Goal: Transaction & Acquisition: Book appointment/travel/reservation

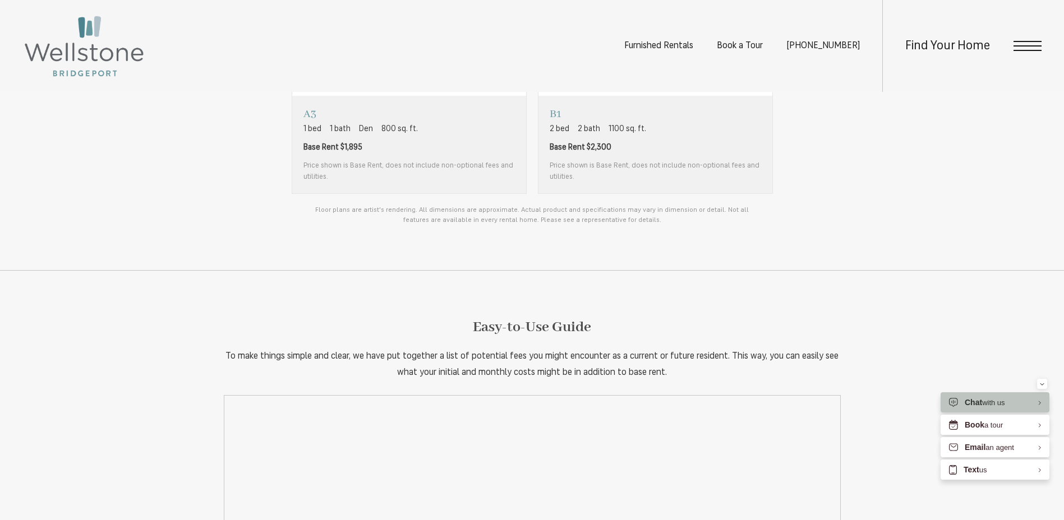
scroll to position [1009, 0]
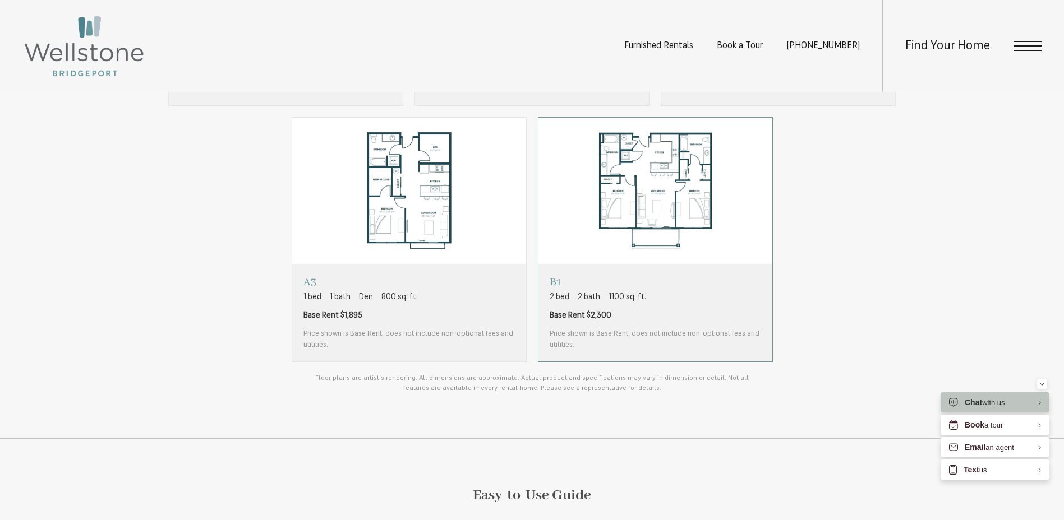
click at [689, 312] on span "Base Rent $2,300" at bounding box center [654, 316] width 211 height 12
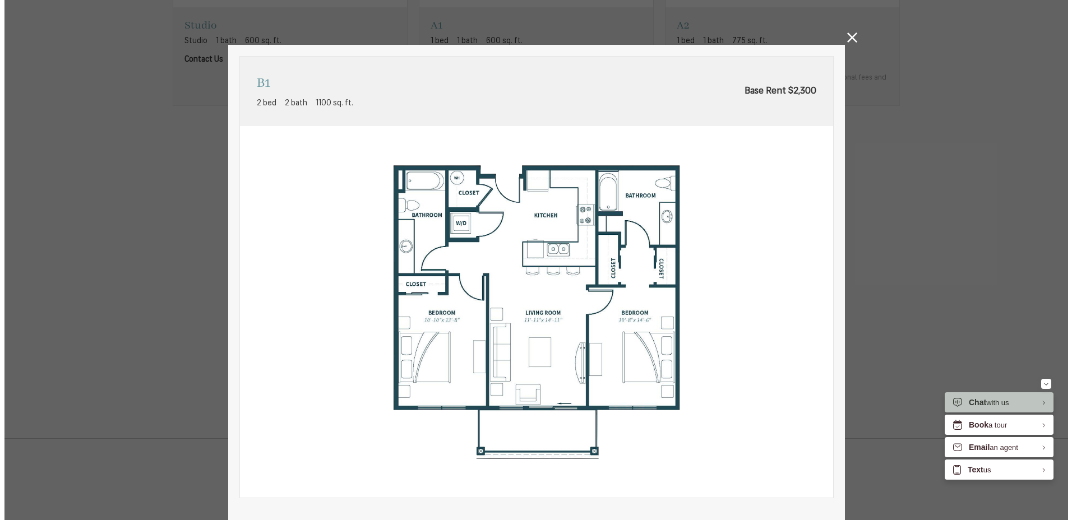
scroll to position [0, 0]
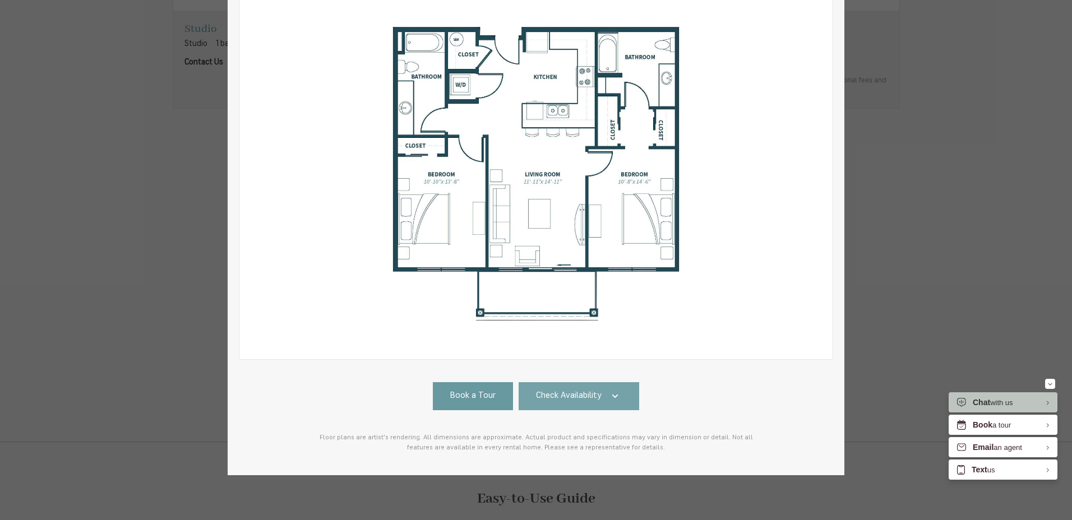
click at [594, 394] on span "Check Availability" at bounding box center [569, 396] width 66 height 13
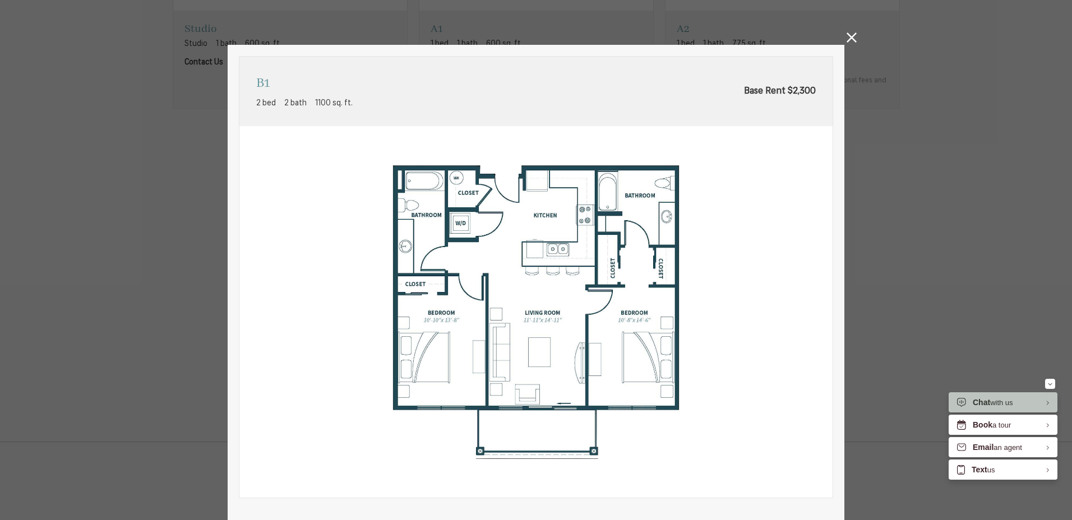
click at [849, 40] on icon at bounding box center [852, 38] width 10 height 10
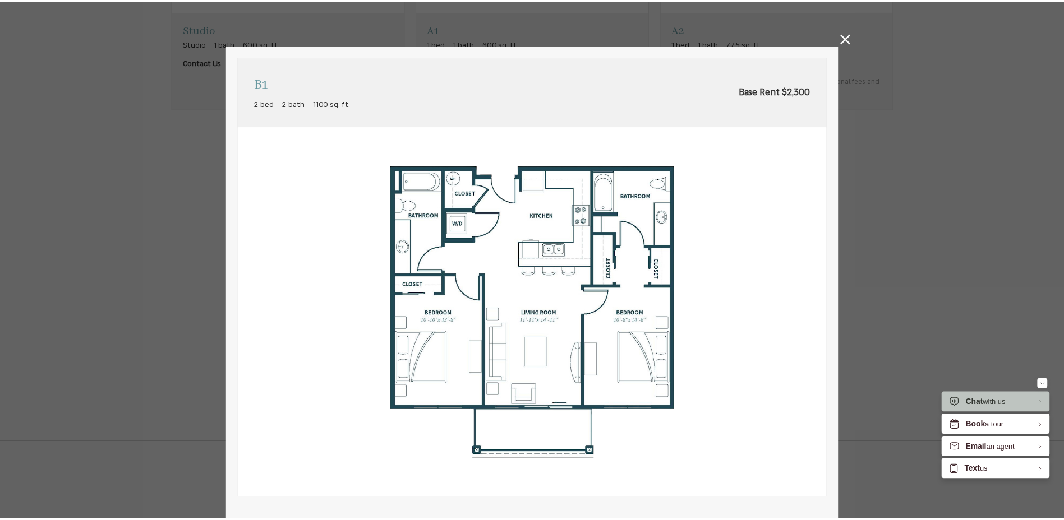
scroll to position [1009, 0]
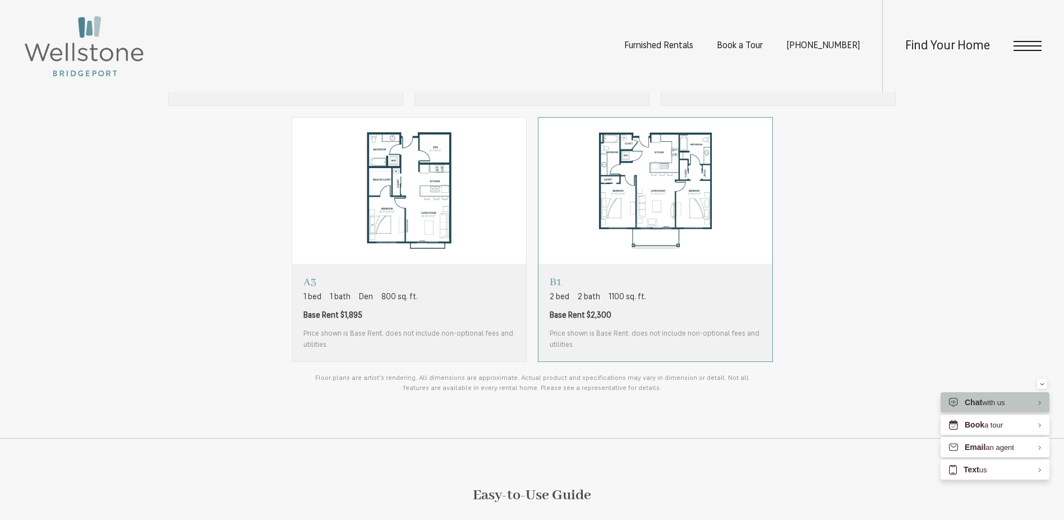
click at [705, 321] on span "Base Rent $2,300" at bounding box center [654, 316] width 211 height 12
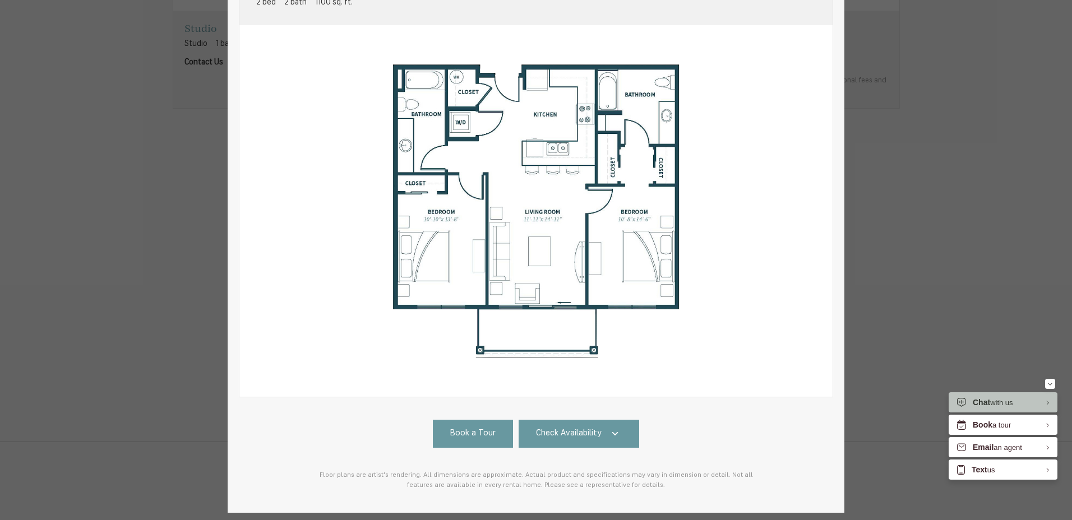
scroll to position [112, 0]
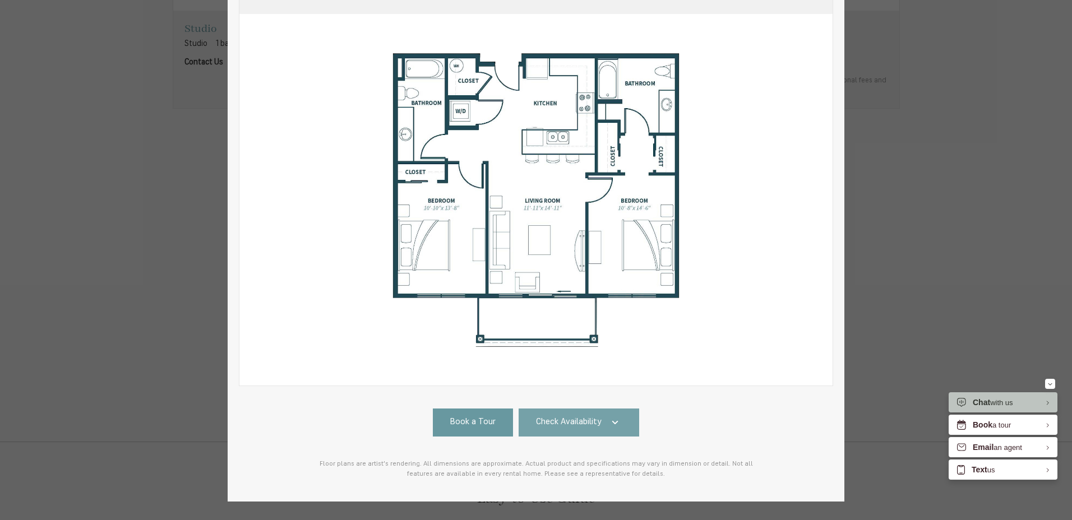
click at [595, 426] on span "Check Availability" at bounding box center [569, 423] width 66 height 13
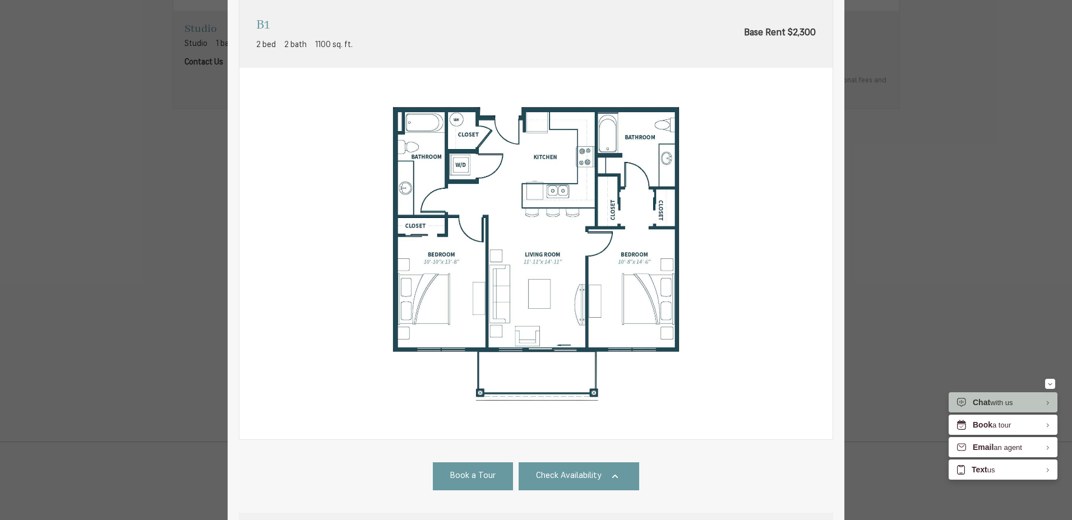
scroll to position [0, 0]
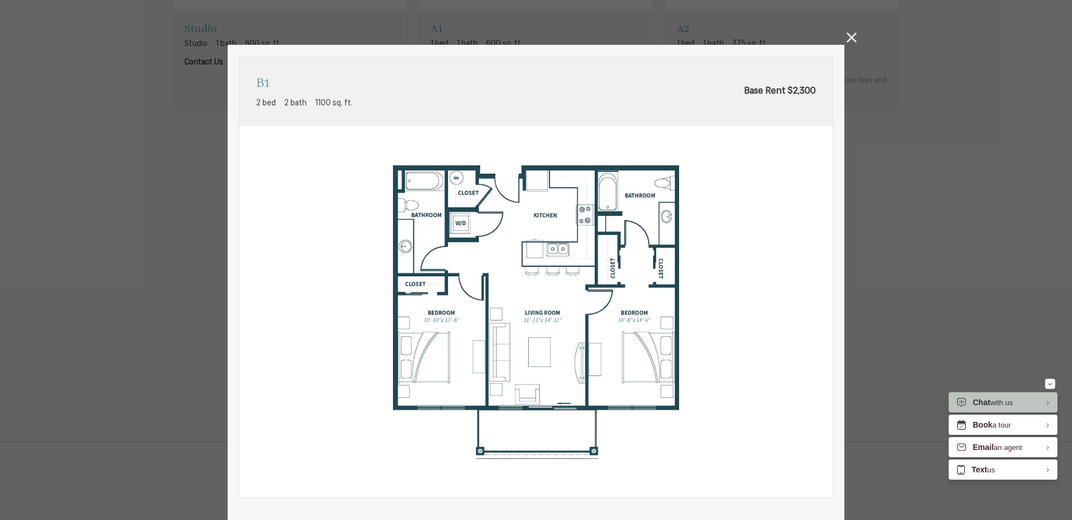
click at [847, 39] on icon at bounding box center [852, 38] width 10 height 10
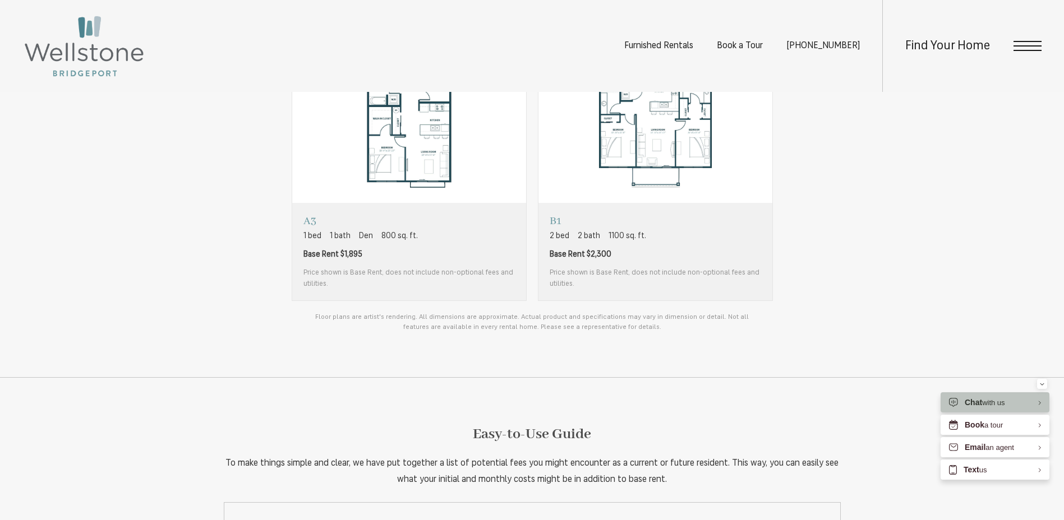
scroll to position [1121, 0]
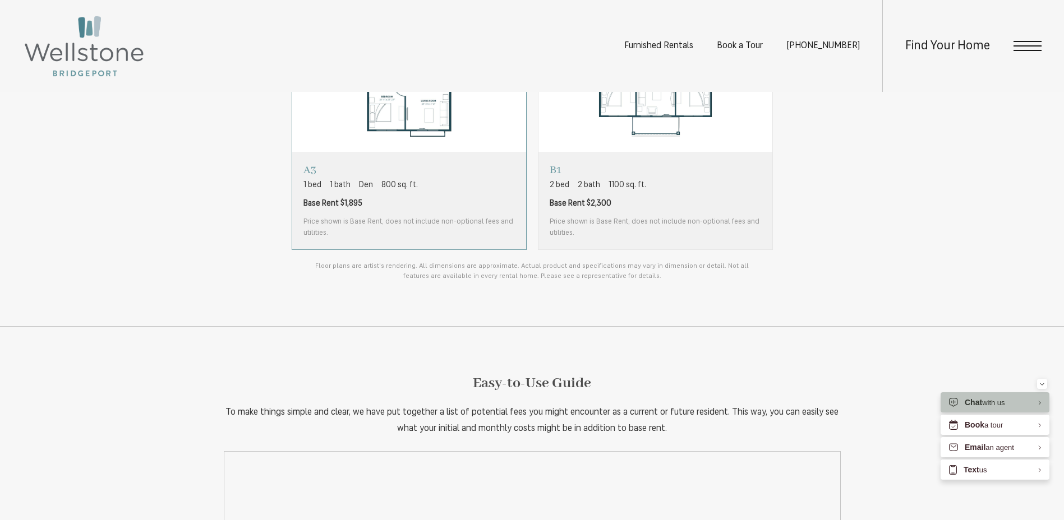
click at [446, 224] on span "Price shown is Base Rent, does not include non-optional fees and utilities." at bounding box center [408, 227] width 211 height 22
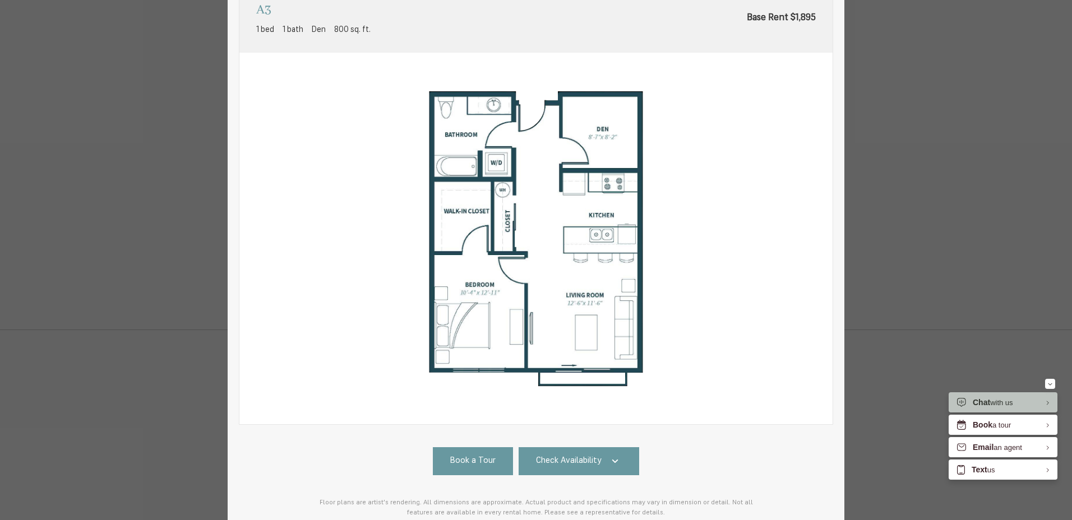
scroll to position [147, 0]
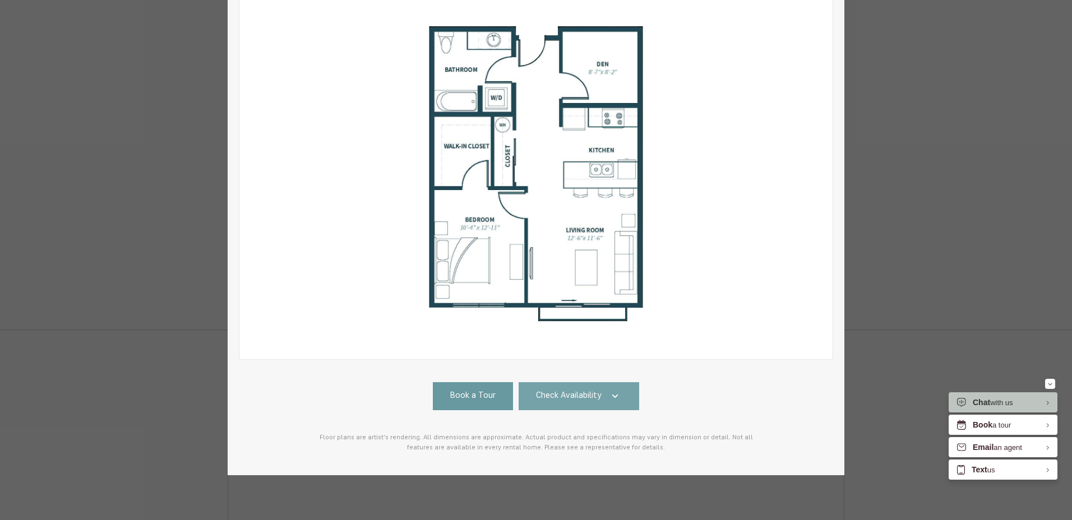
click at [561, 390] on span "Check Availability" at bounding box center [569, 396] width 66 height 13
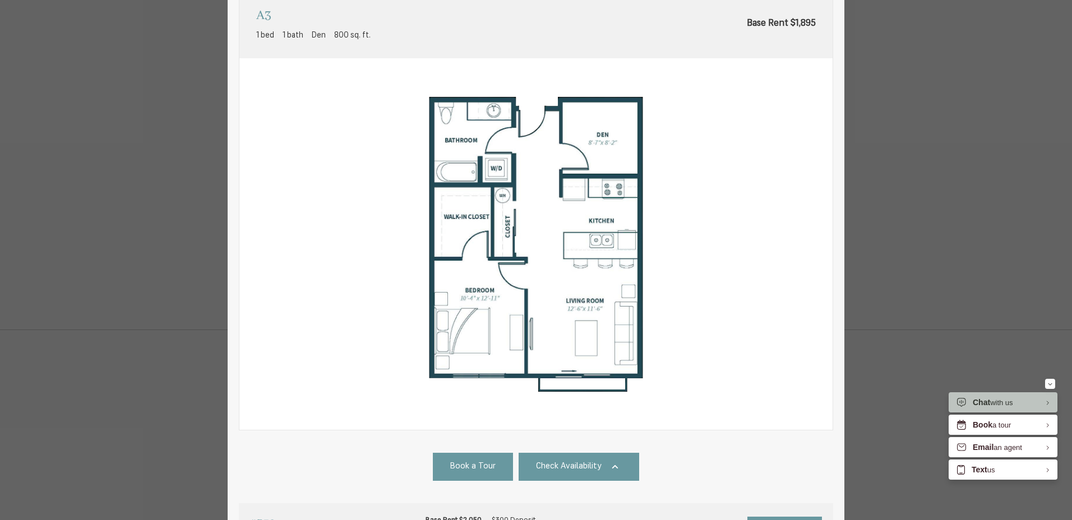
scroll to position [0, 0]
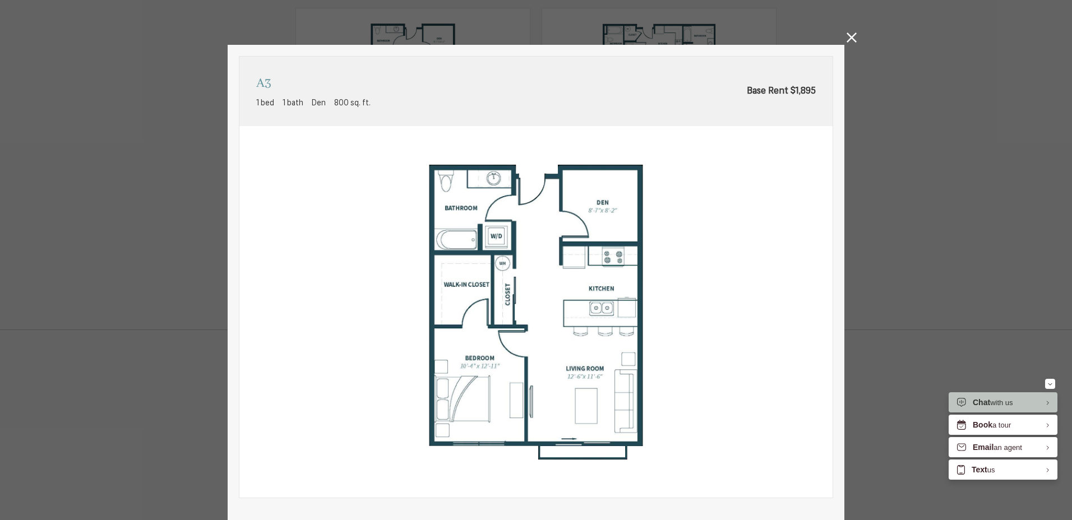
drag, startPoint x: 848, startPoint y: 39, endPoint x: 796, endPoint y: 99, distance: 79.4
click at [848, 39] on icon at bounding box center [852, 38] width 10 height 10
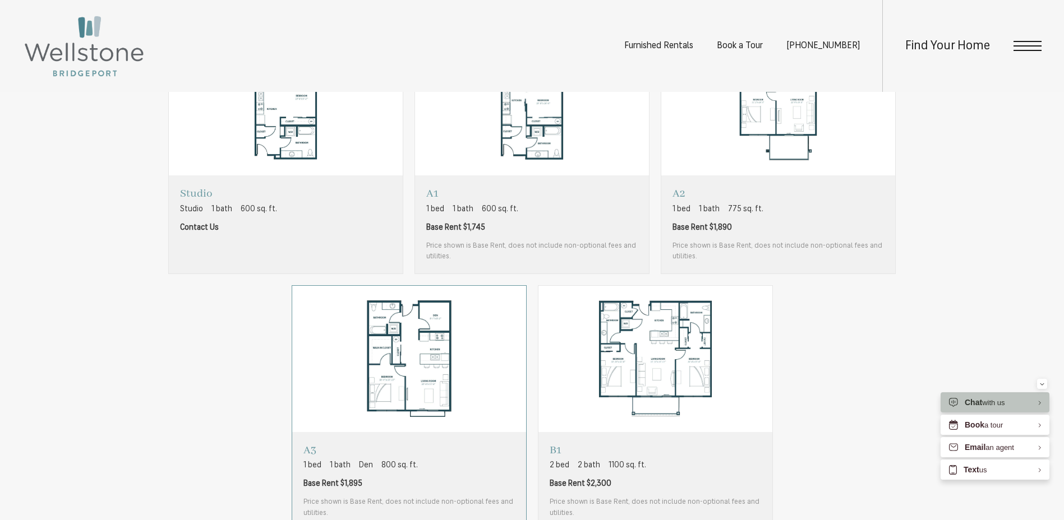
scroll to position [1009, 0]
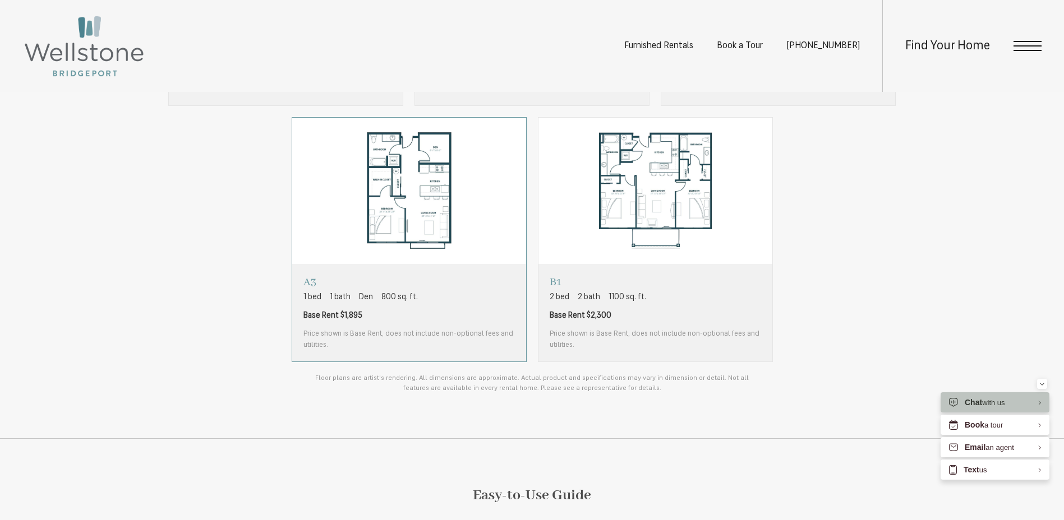
click at [476, 328] on div "A3 1 bed 1 bath Den 800 sq. ft. Base Rent $1,895 Price shown is Base Rent, does…" at bounding box center [408, 312] width 211 height 75
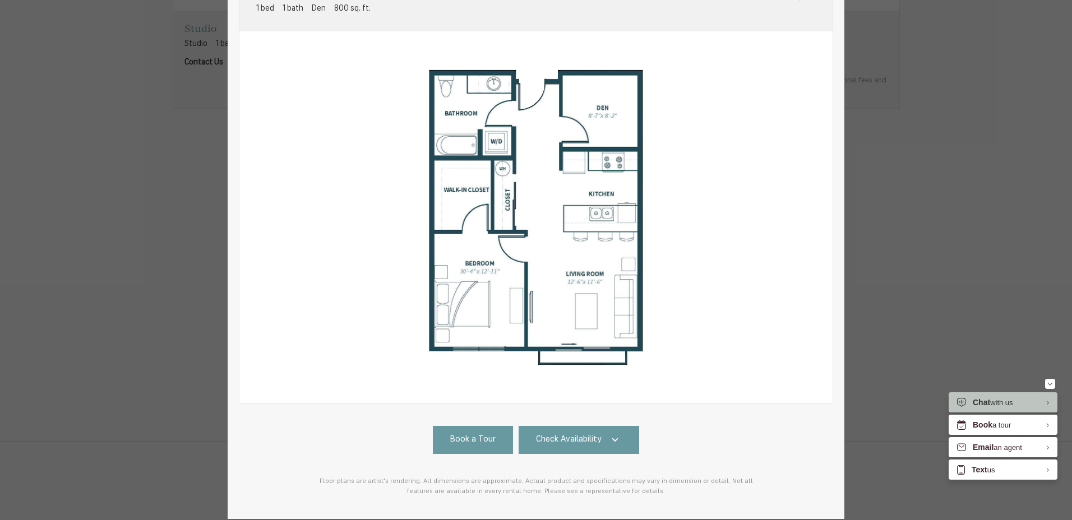
scroll to position [147, 0]
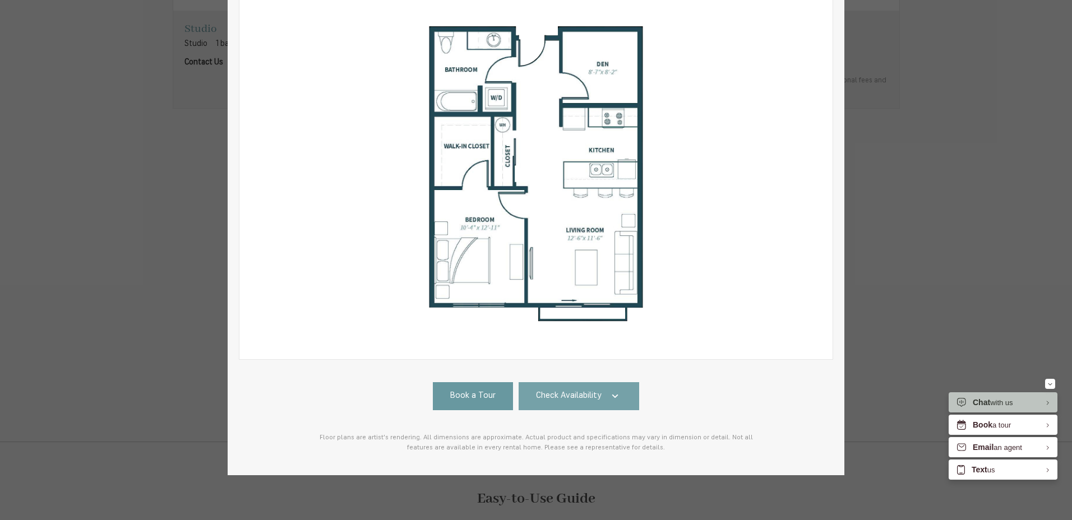
click at [595, 386] on link "Check Availability" at bounding box center [579, 396] width 121 height 28
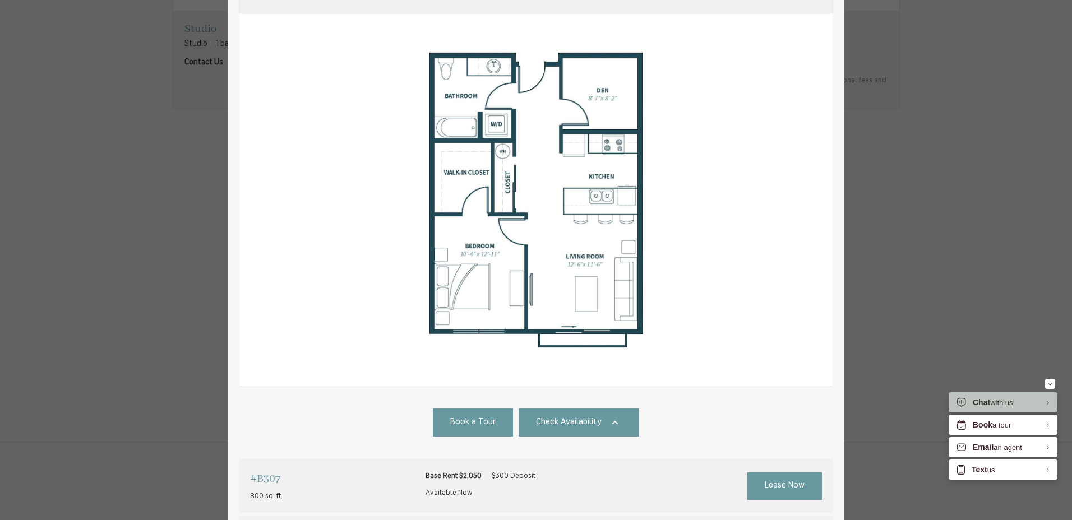
scroll to position [0, 0]
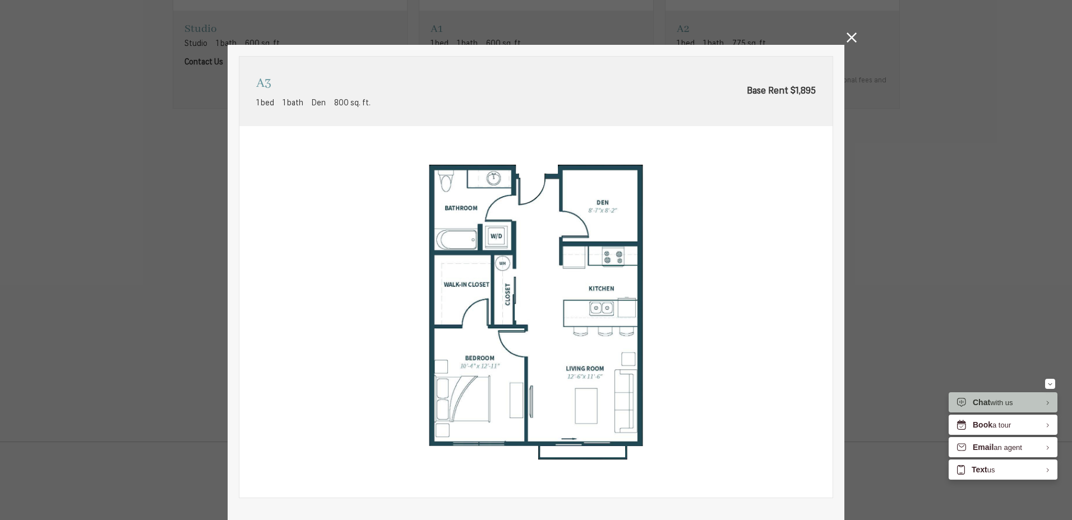
click at [847, 35] on icon at bounding box center [852, 38] width 10 height 10
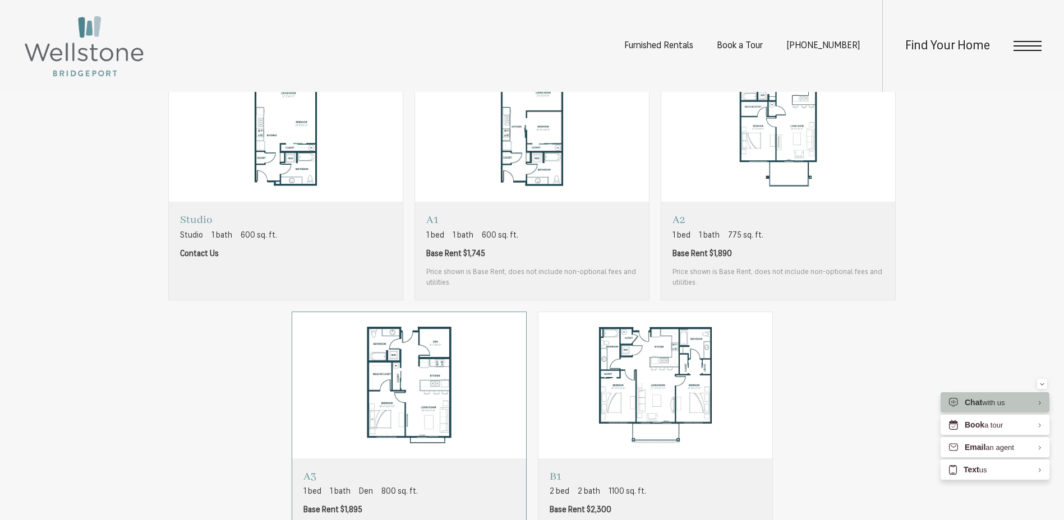
scroll to position [897, 0]
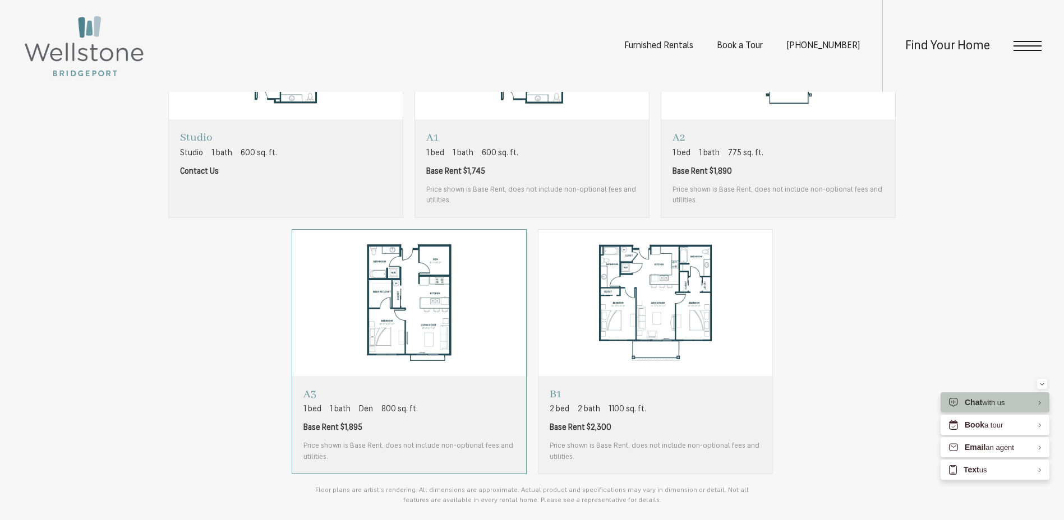
click at [478, 429] on span "Base Rent $1,895" at bounding box center [408, 428] width 211 height 12
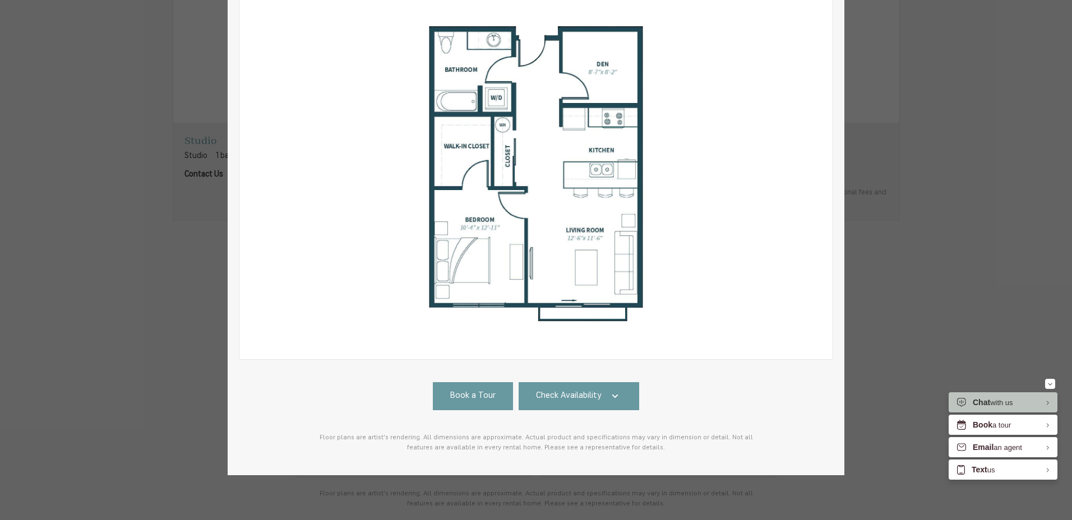
scroll to position [0, 0]
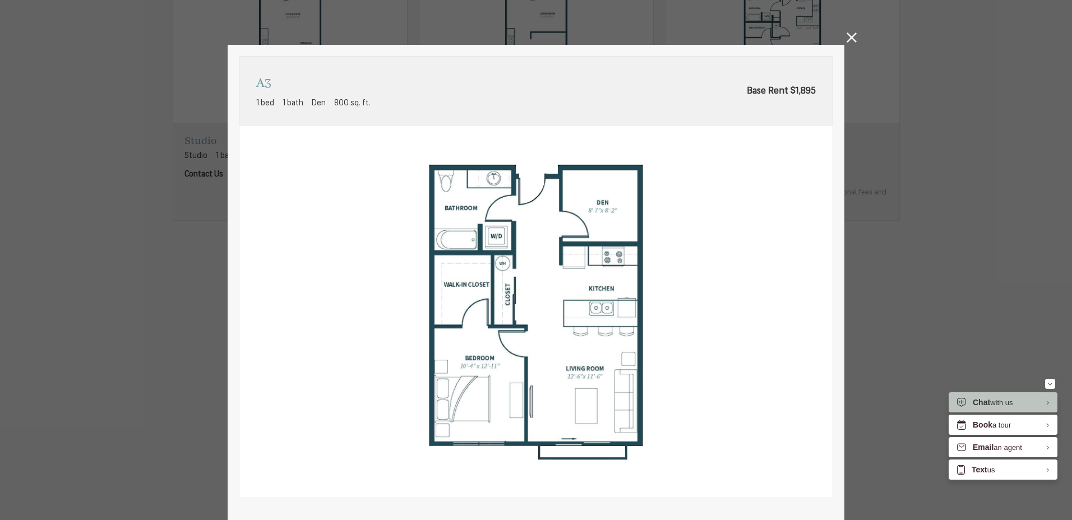
click at [847, 38] on icon at bounding box center [852, 38] width 10 height 10
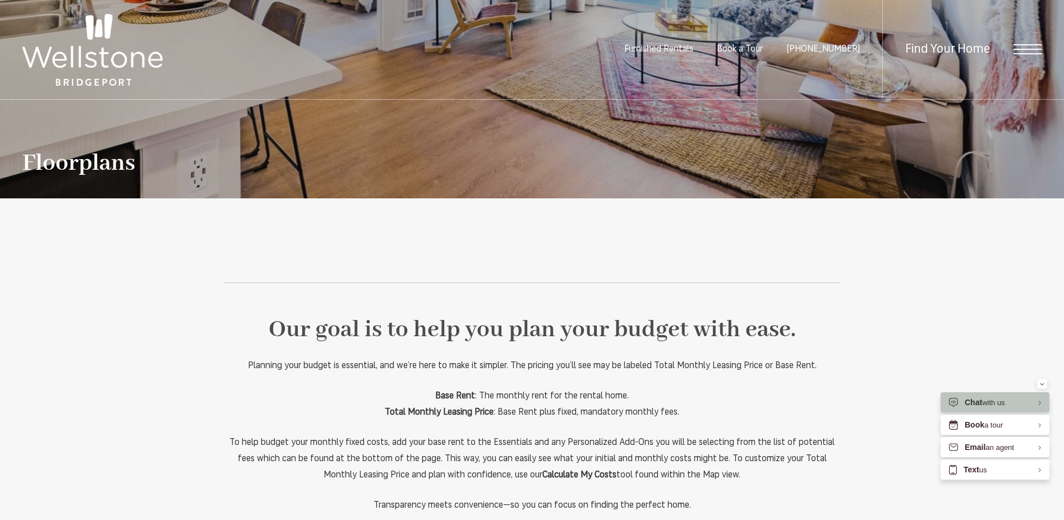
scroll to position [56, 0]
